Goal: Transaction & Acquisition: Purchase product/service

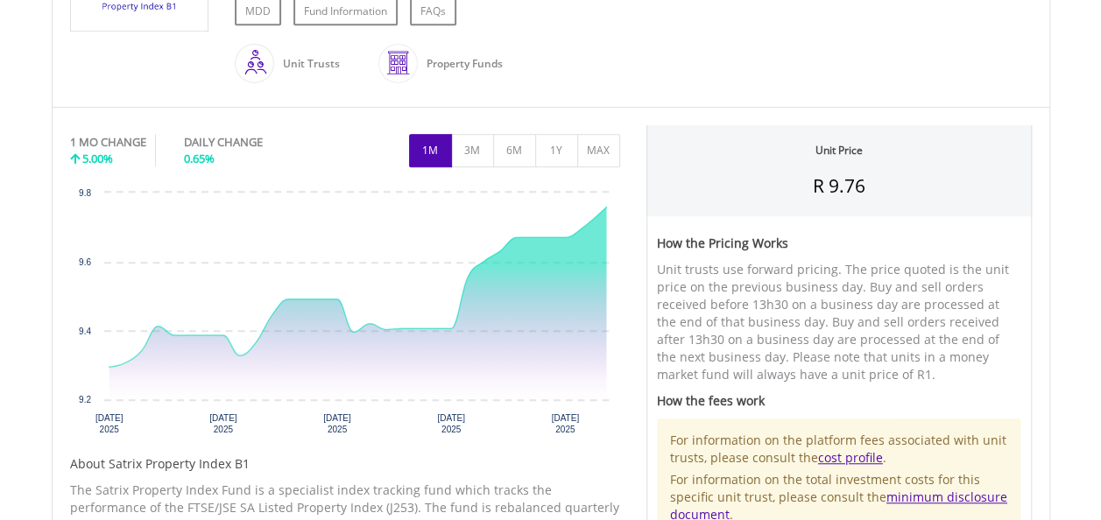
scroll to position [462, 0]
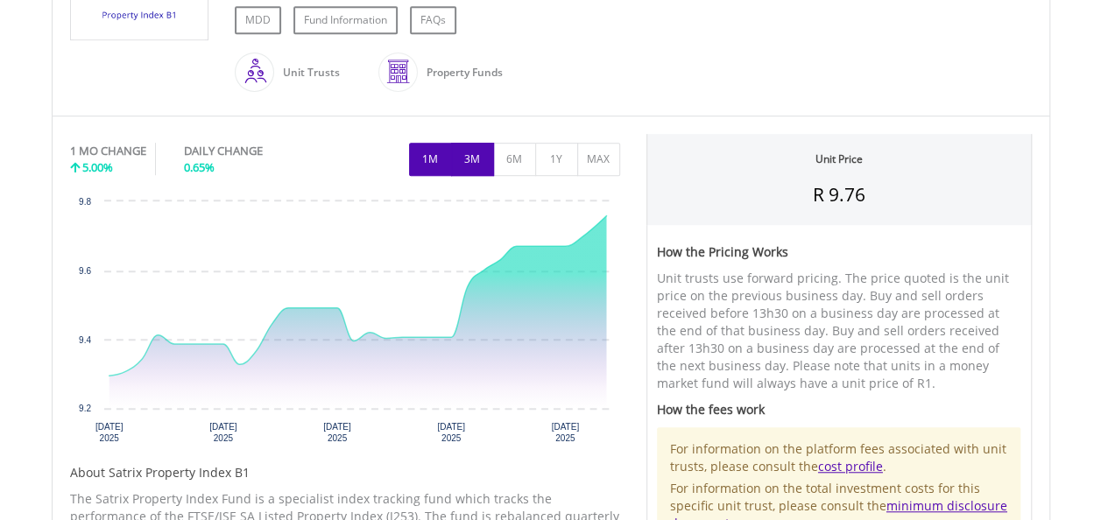
click at [471, 154] on button "3M" at bounding box center [472, 159] width 43 height 33
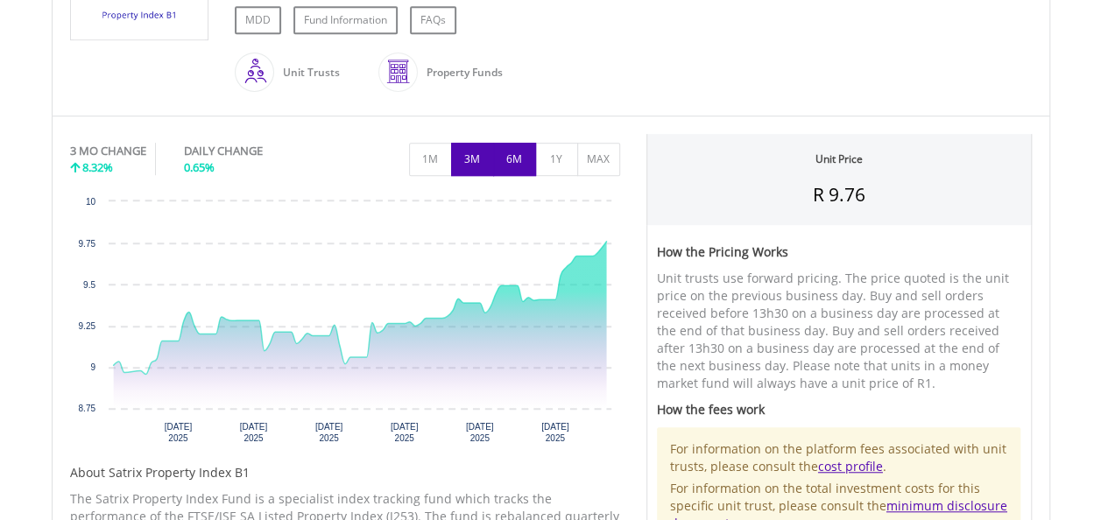
click at [512, 151] on button "6M" at bounding box center [514, 159] width 43 height 33
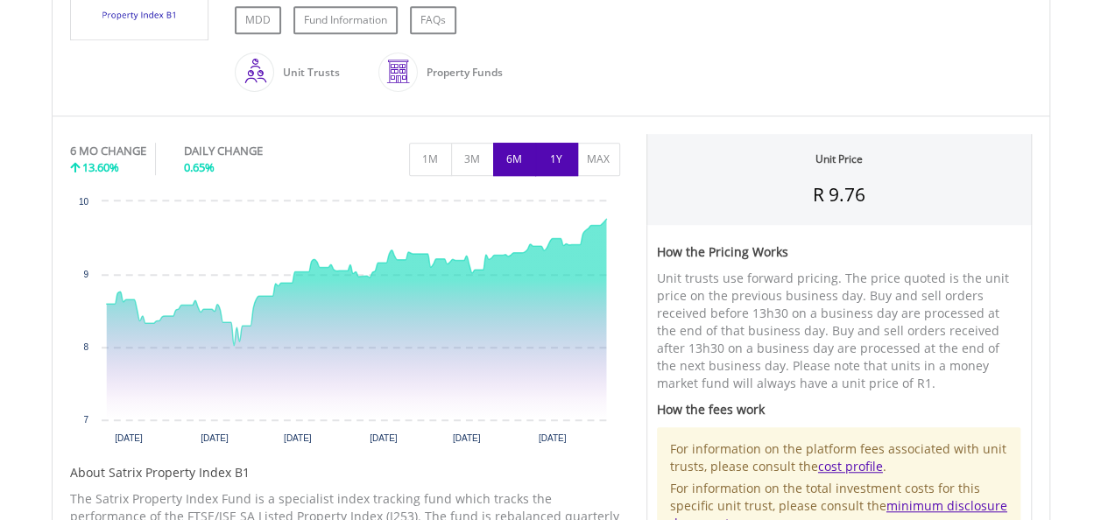
click at [563, 156] on button "1Y" at bounding box center [556, 159] width 43 height 33
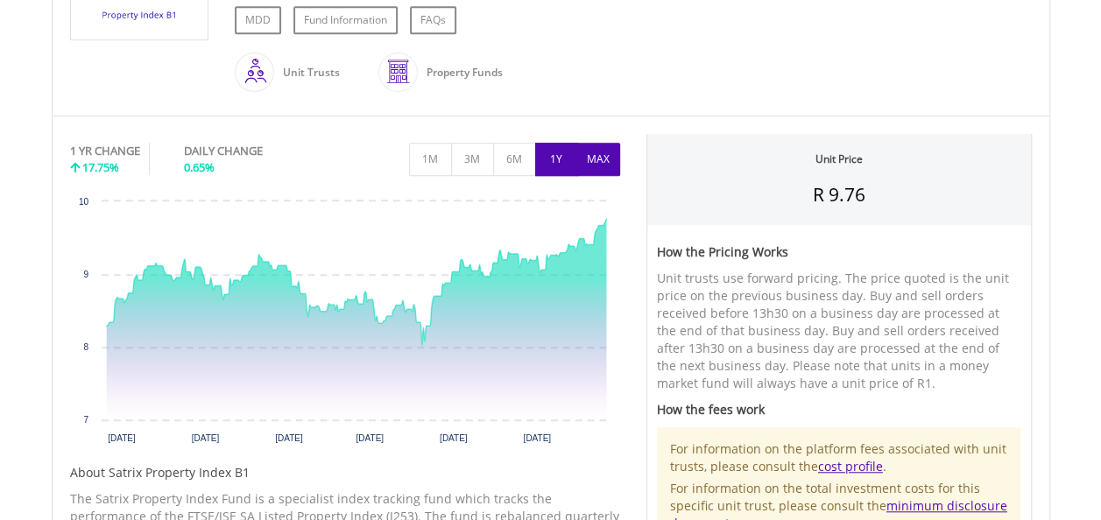
click at [594, 153] on button "MAX" at bounding box center [598, 159] width 43 height 33
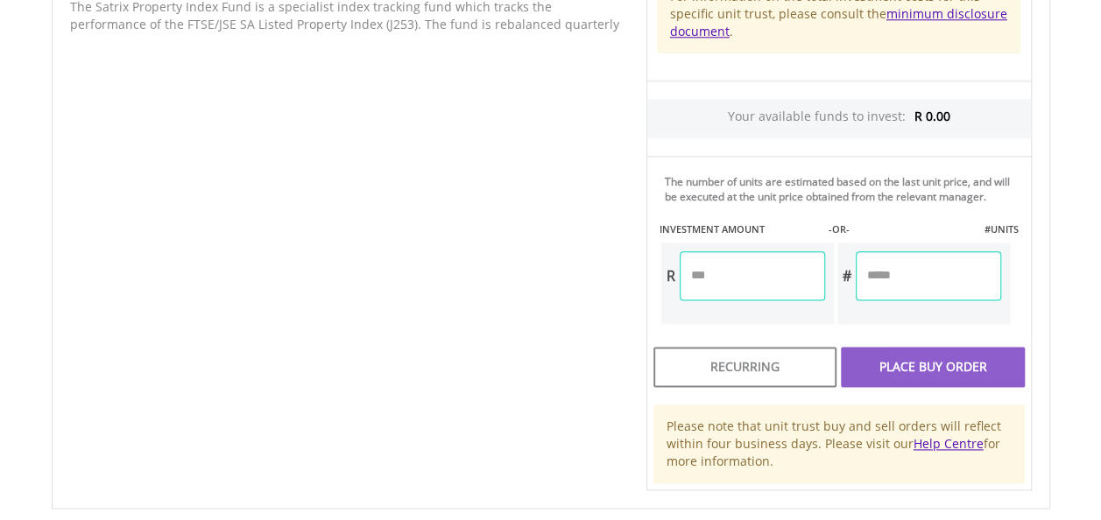
scroll to position [951, 0]
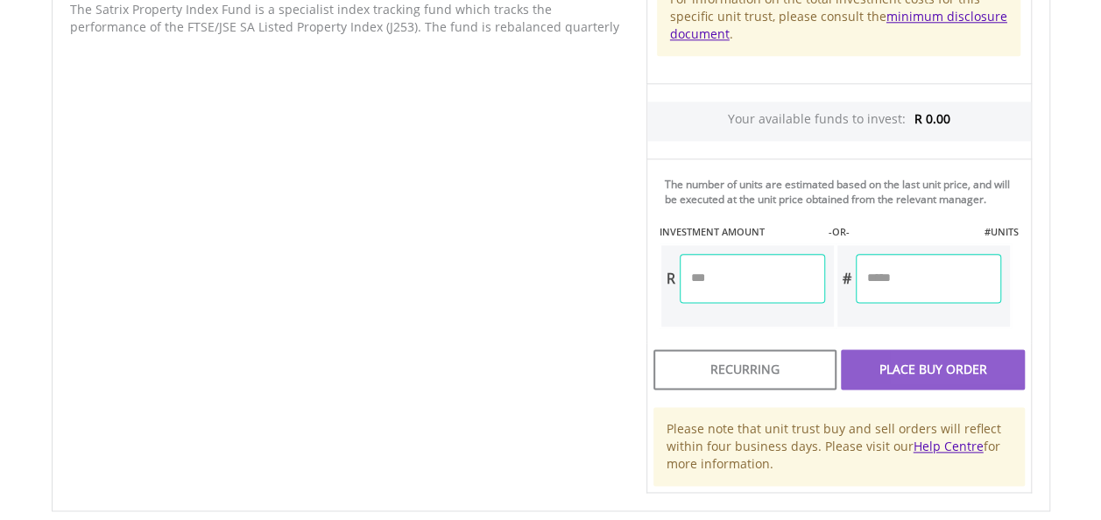
click at [776, 278] on input "number" at bounding box center [752, 278] width 145 height 49
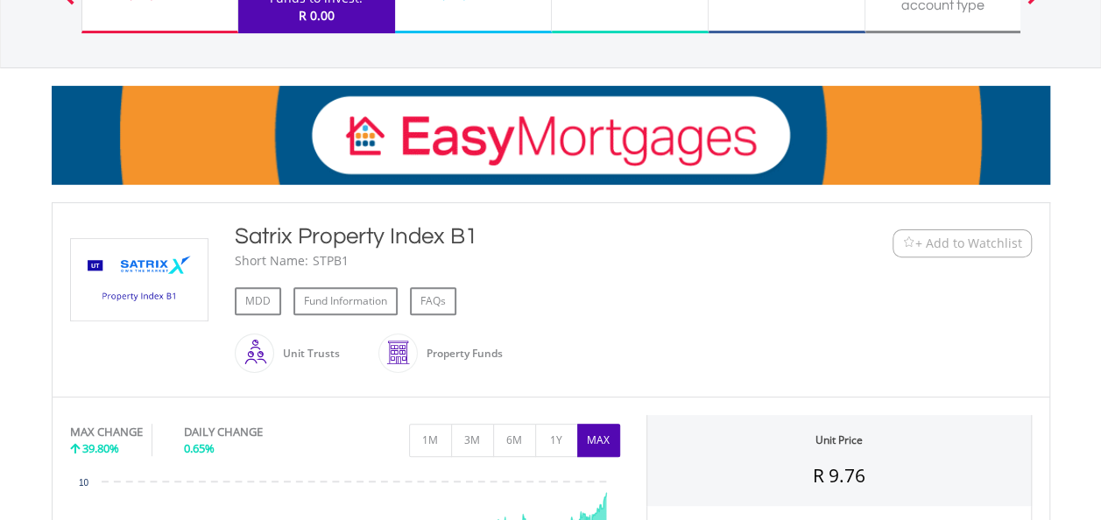
scroll to position [159, 0]
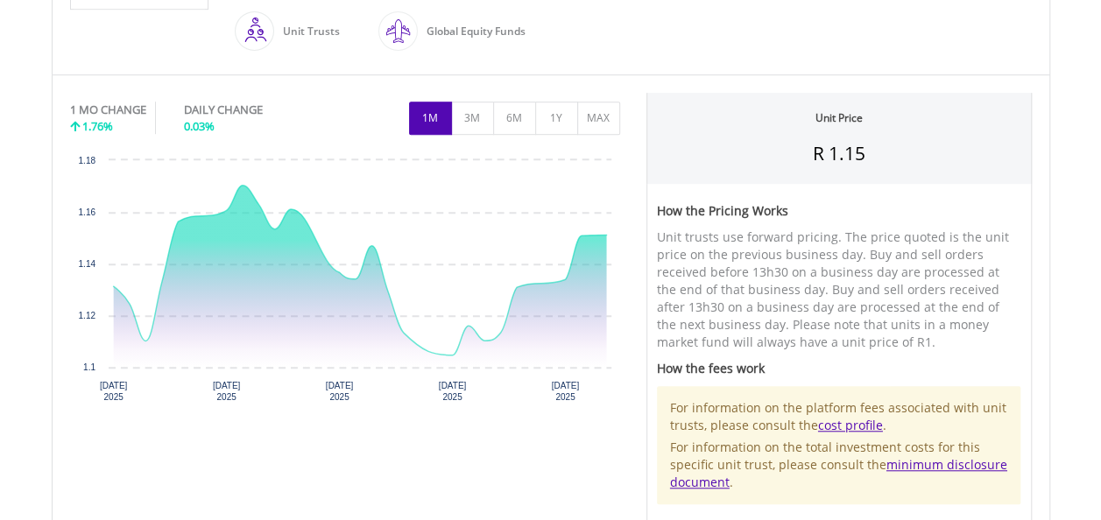
scroll to position [504, 0]
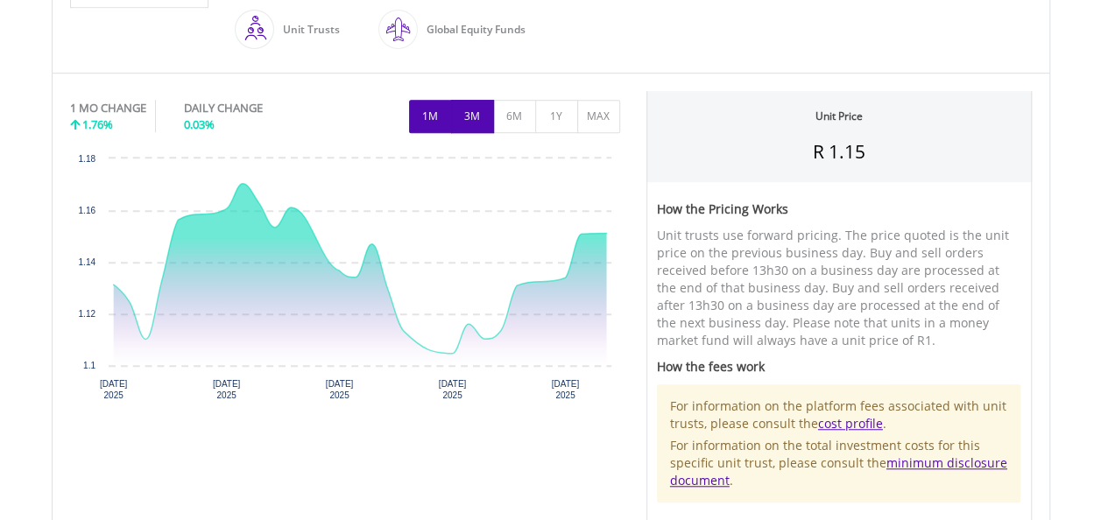
click at [469, 117] on button "3M" at bounding box center [472, 116] width 43 height 33
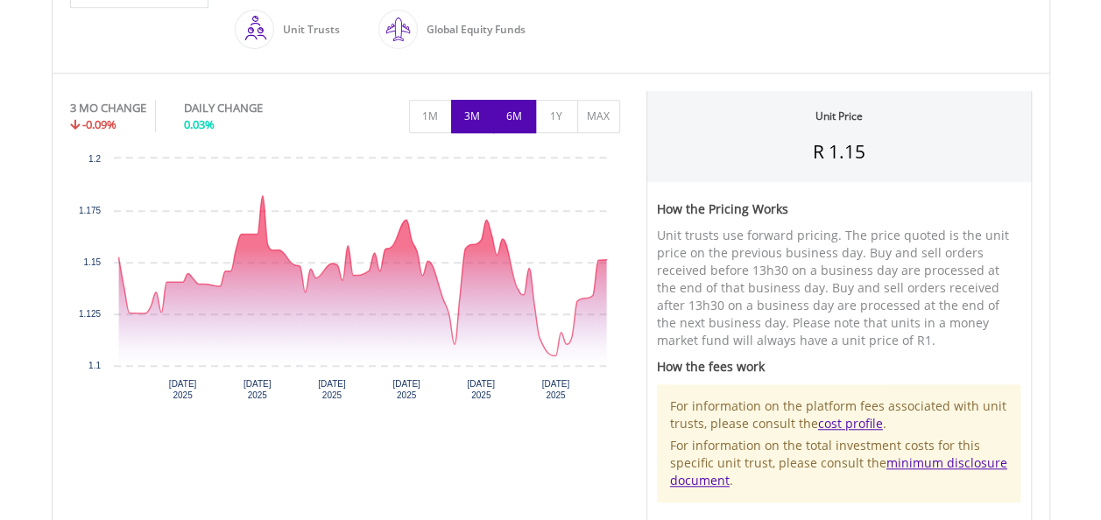
click at [535, 121] on button "6M" at bounding box center [514, 116] width 43 height 33
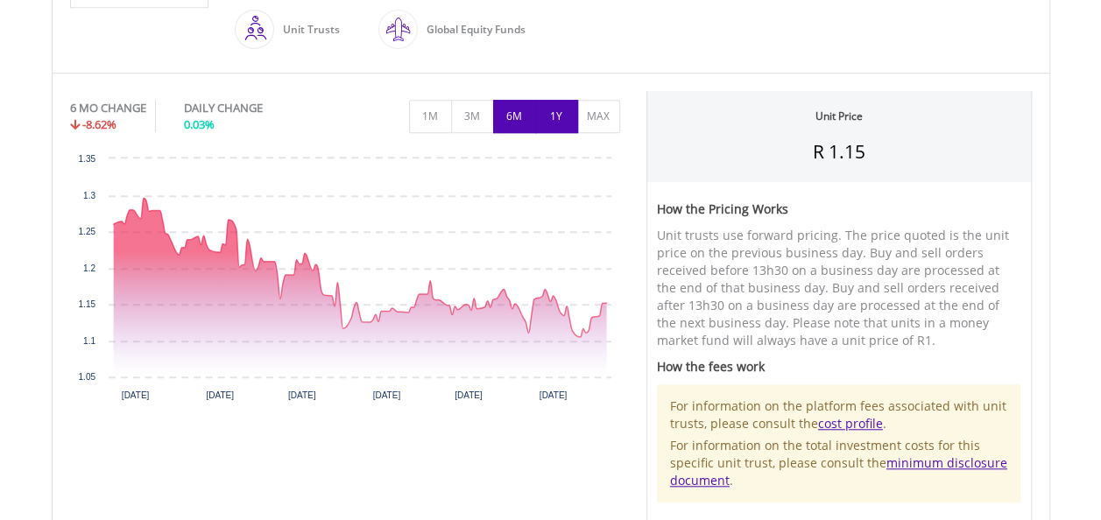
click at [567, 124] on button "1Y" at bounding box center [556, 116] width 43 height 33
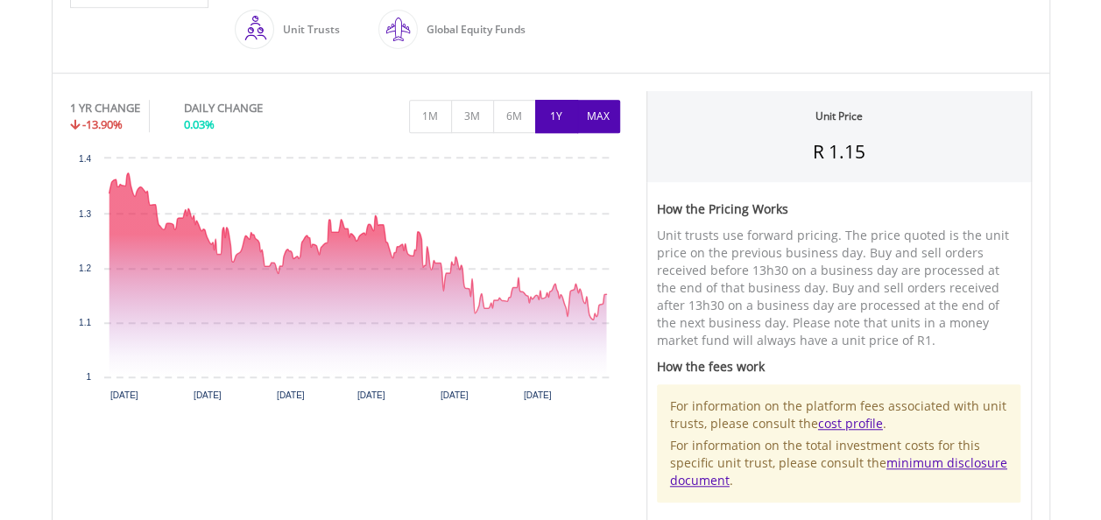
click at [601, 125] on button "MAX" at bounding box center [598, 116] width 43 height 33
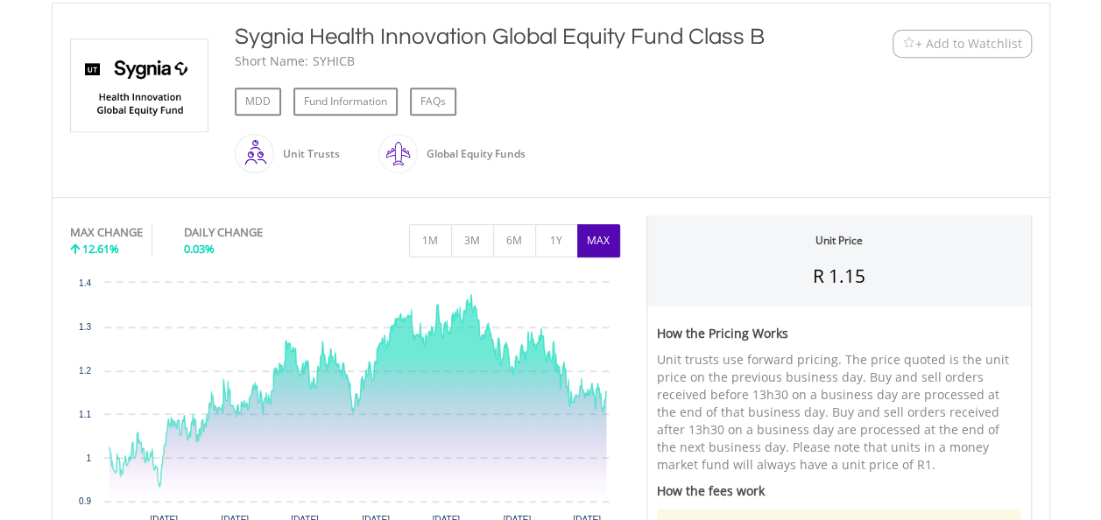
scroll to position [0, 0]
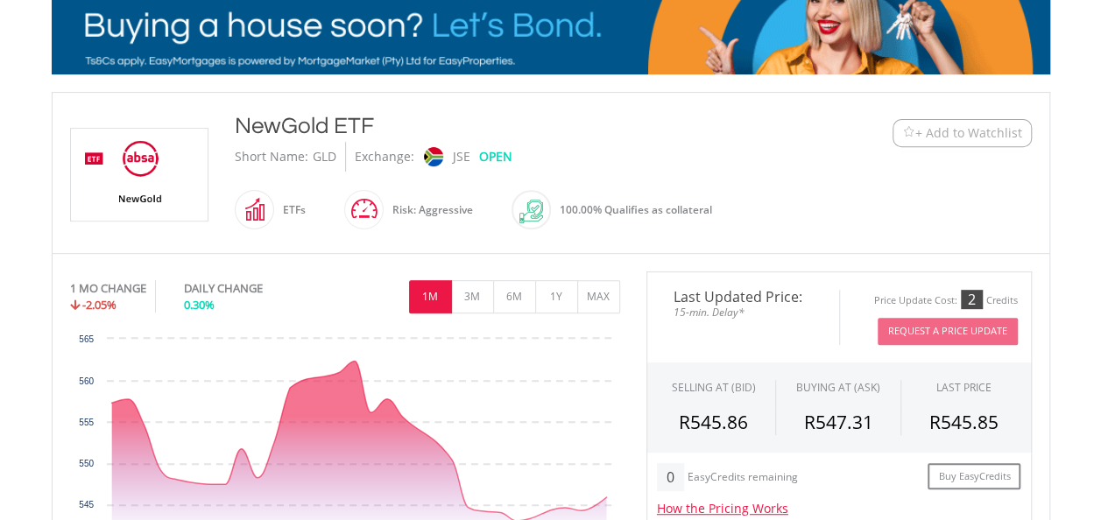
scroll to position [293, 0]
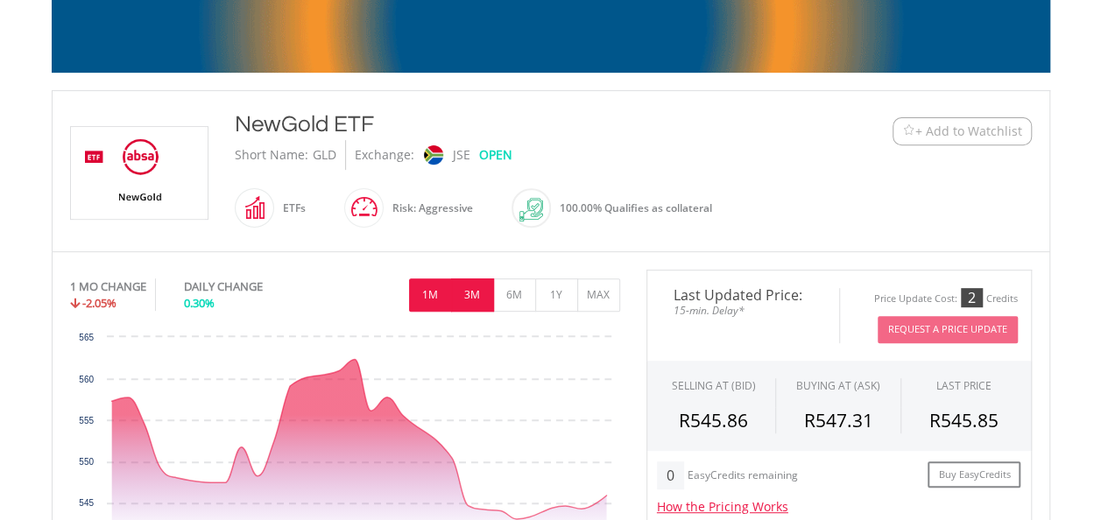
click at [467, 287] on button "3M" at bounding box center [472, 294] width 43 height 33
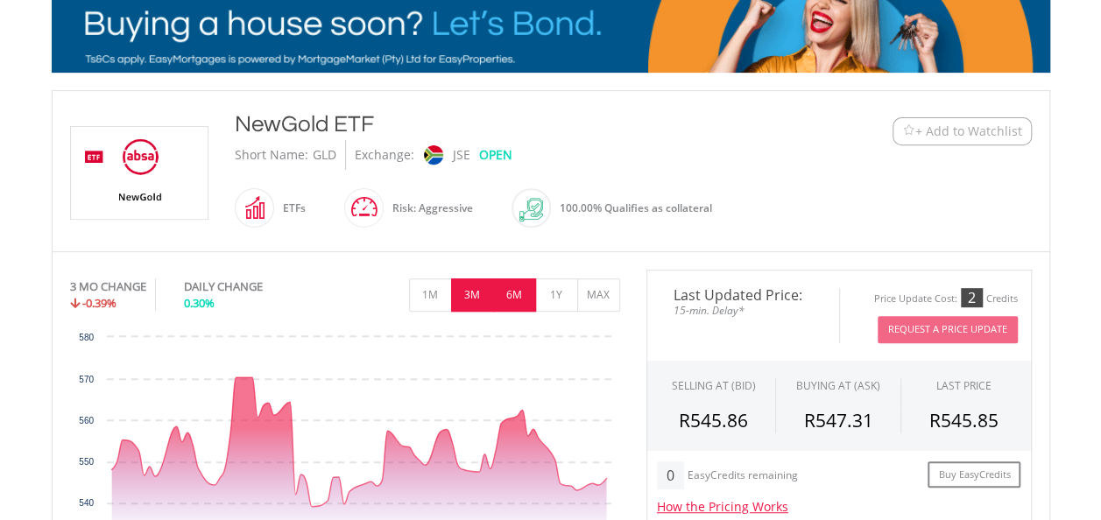
click at [522, 293] on button "6M" at bounding box center [514, 294] width 43 height 33
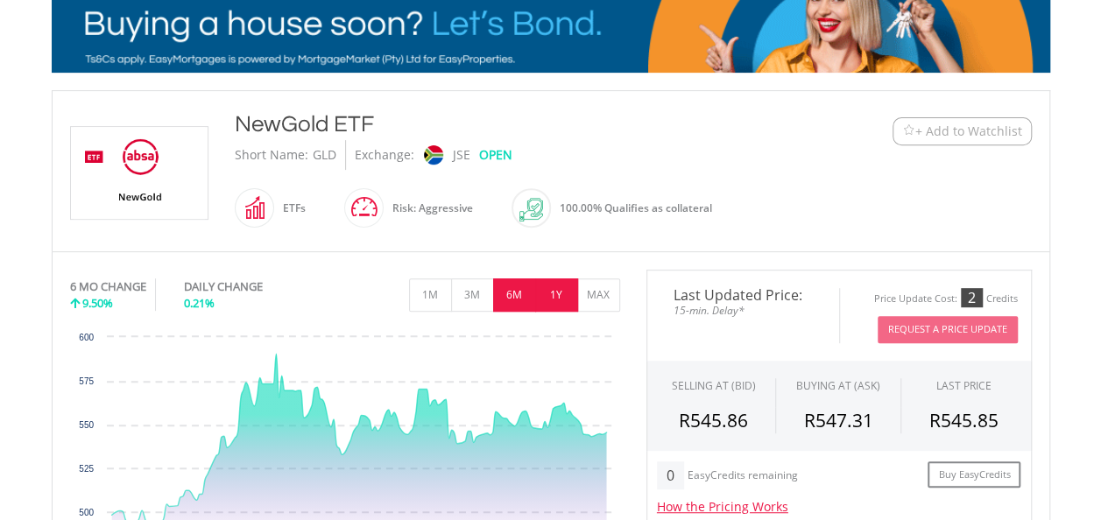
click at [556, 300] on button "1Y" at bounding box center [556, 294] width 43 height 33
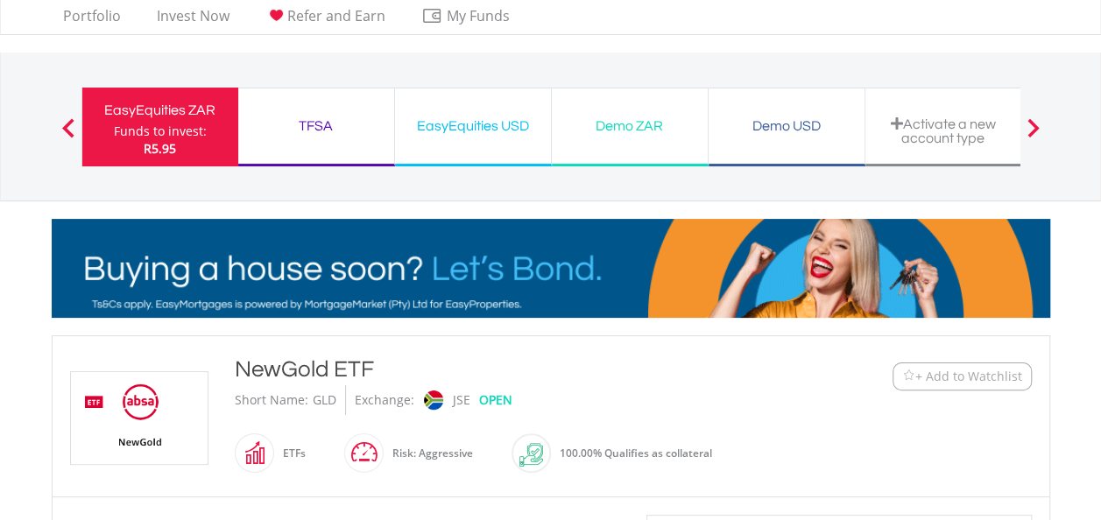
scroll to position [0, 0]
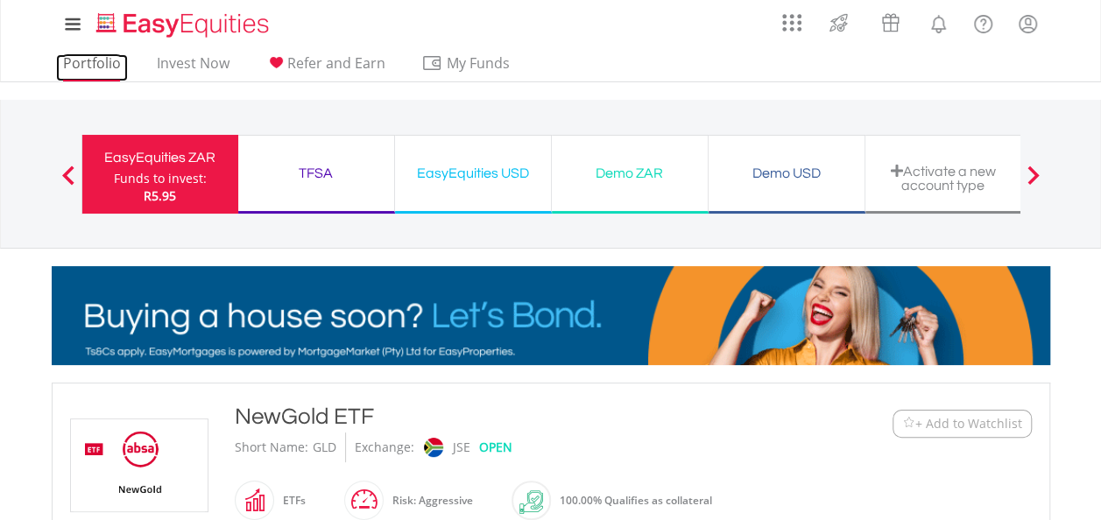
click at [77, 60] on link "Portfolio" at bounding box center [92, 67] width 72 height 27
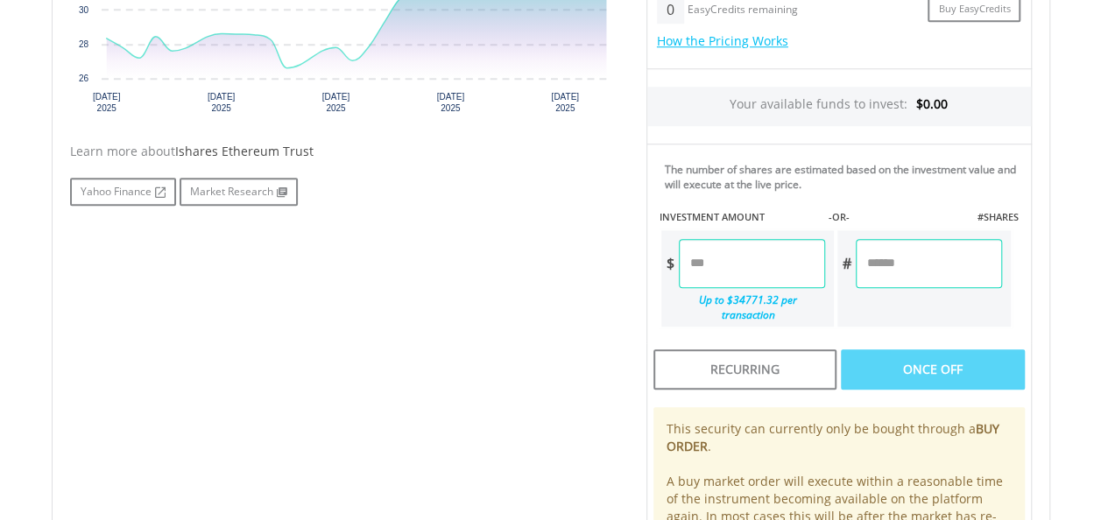
scroll to position [770, 0]
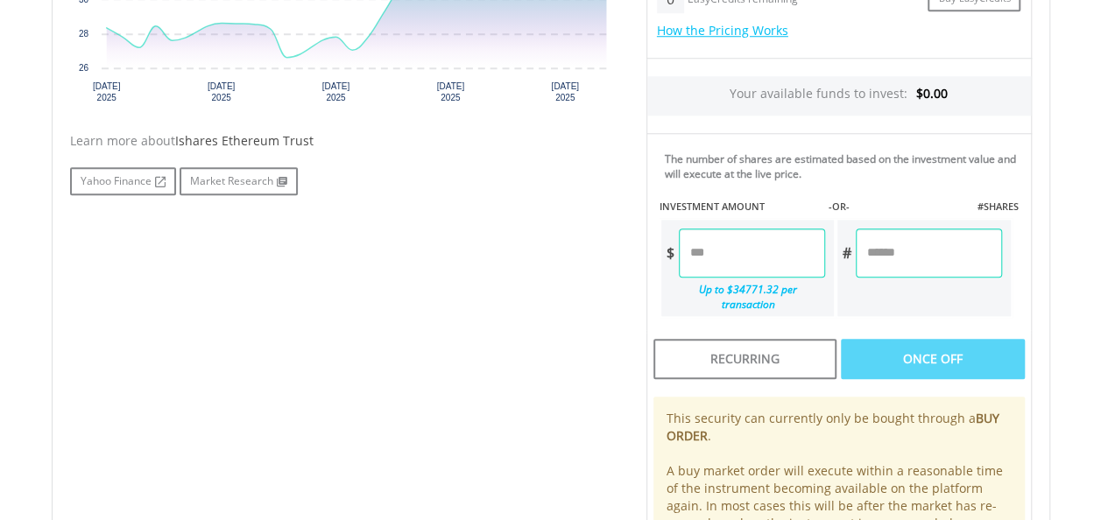
click at [744, 254] on input "number" at bounding box center [752, 253] width 146 height 49
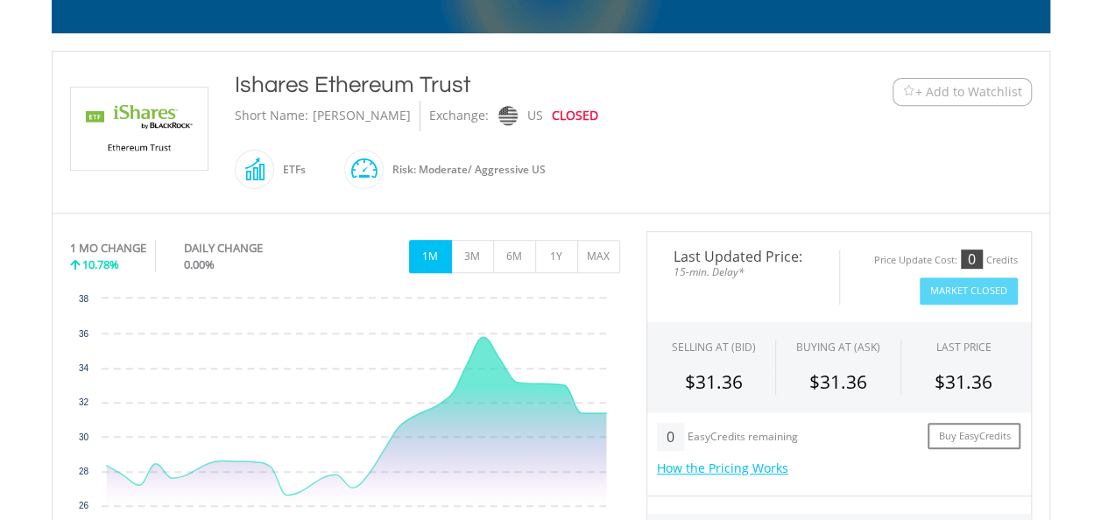
scroll to position [336, 0]
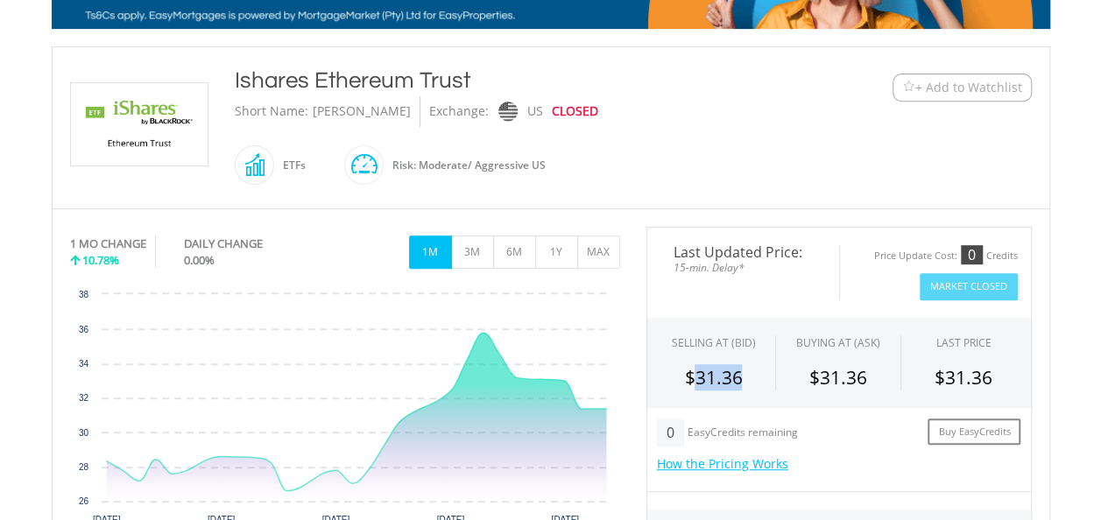
drag, startPoint x: 690, startPoint y: 371, endPoint x: 744, endPoint y: 375, distance: 53.5
click at [744, 375] on div "$31.36" at bounding box center [714, 377] width 98 height 26
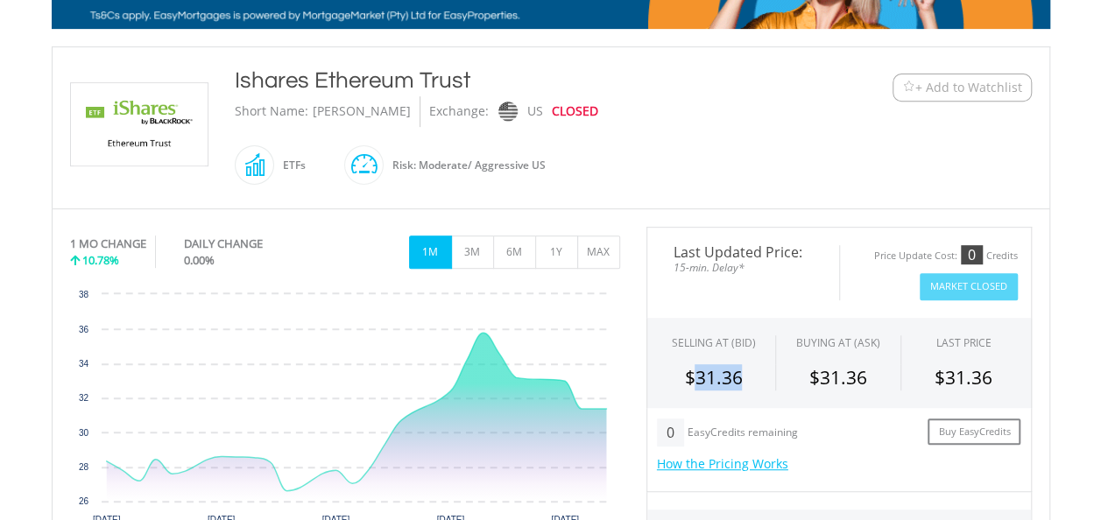
click at [744, 375] on div "$31.36" at bounding box center [714, 377] width 98 height 26
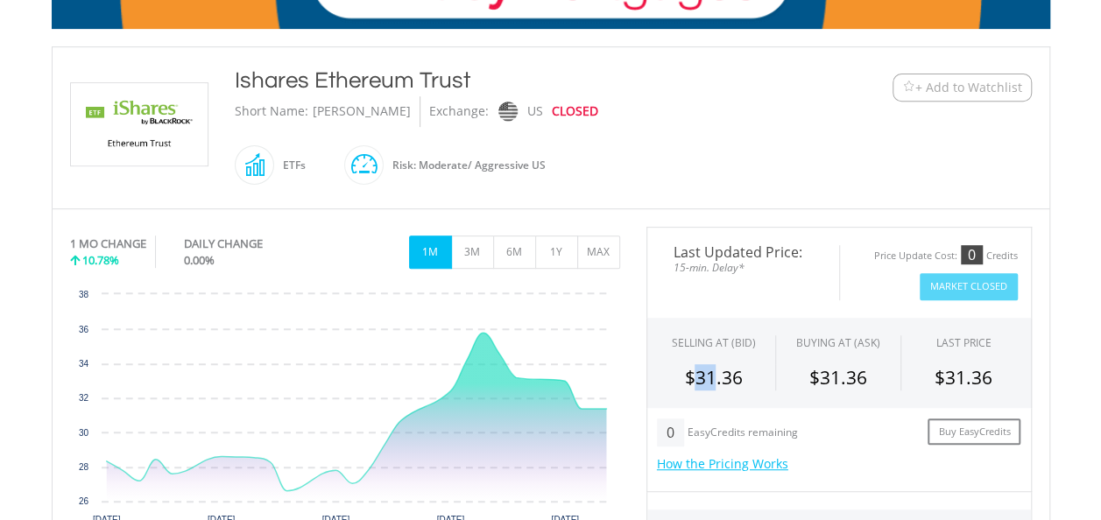
drag, startPoint x: 744, startPoint y: 375, endPoint x: 715, endPoint y: 375, distance: 28.9
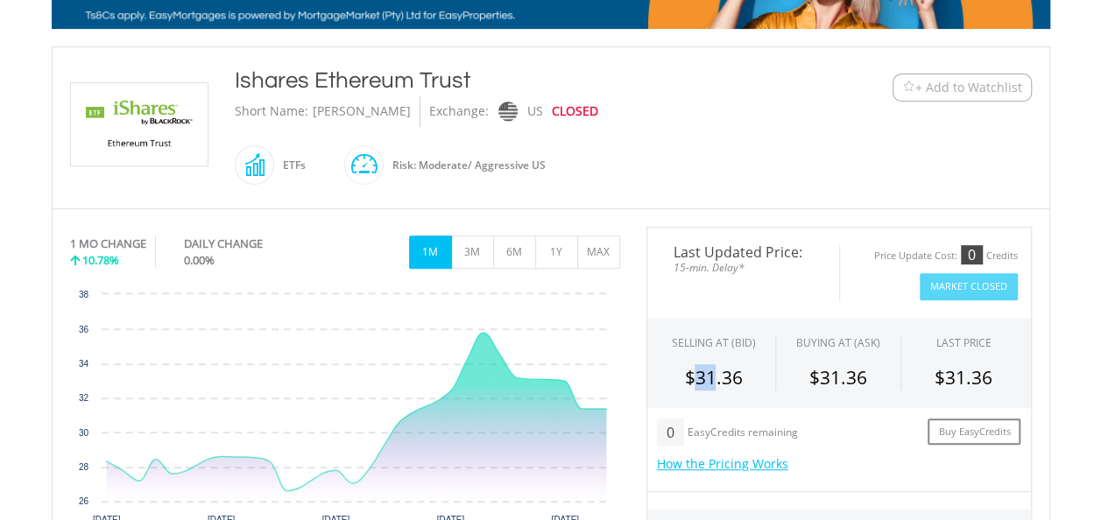
click at [715, 375] on div "$31.36" at bounding box center [714, 377] width 98 height 26
drag, startPoint x: 715, startPoint y: 375, endPoint x: 751, endPoint y: 381, distance: 36.4
click at [751, 381] on div "$31.36" at bounding box center [714, 377] width 98 height 26
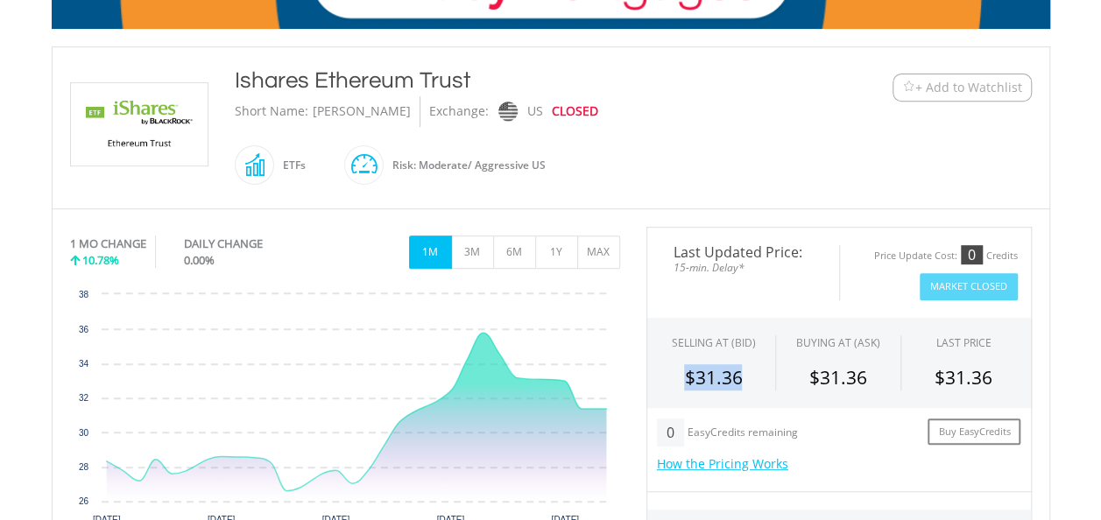
drag, startPoint x: 751, startPoint y: 381, endPoint x: 666, endPoint y: 380, distance: 85.0
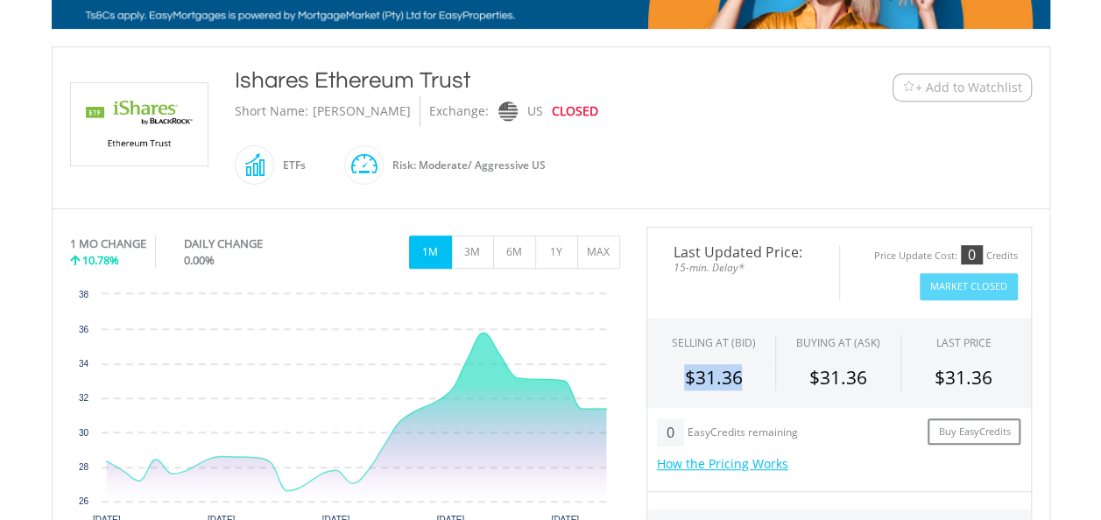
click at [666, 380] on div "$31.36" at bounding box center [714, 377] width 98 height 26
